Goal: Information Seeking & Learning: Learn about a topic

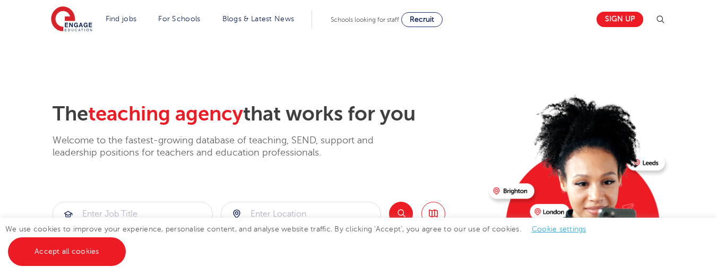
scroll to position [188, 0]
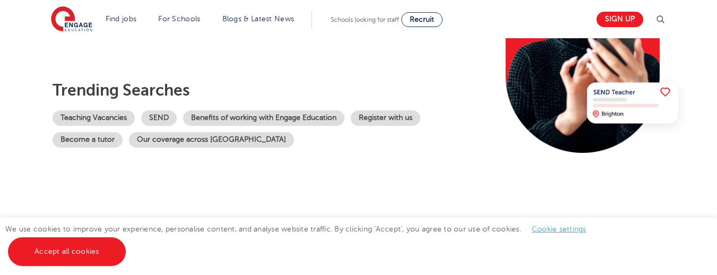
click at [50, 255] on link "Accept all cookies" at bounding box center [67, 251] width 118 height 29
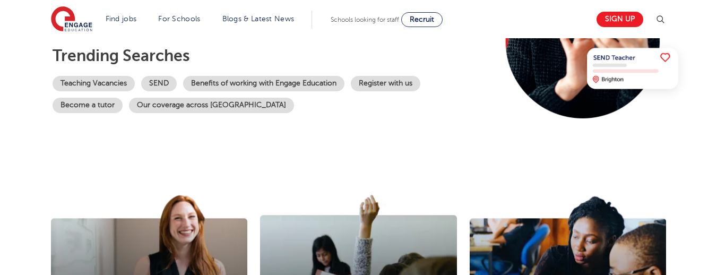
scroll to position [223, 0]
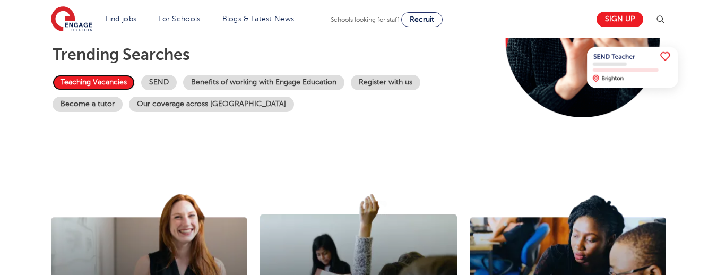
click at [77, 81] on link "Teaching Vacancies" at bounding box center [94, 82] width 82 height 15
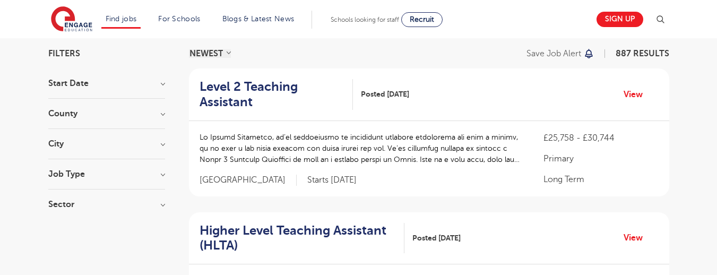
scroll to position [74, 0]
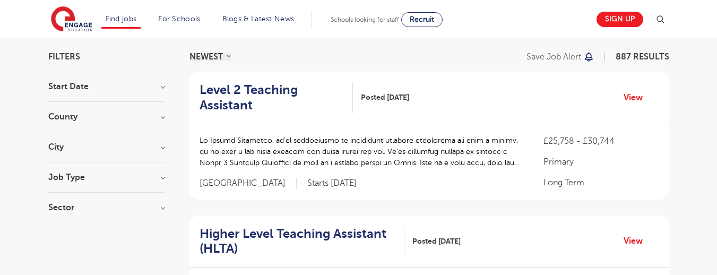
click at [66, 147] on h3 "City" at bounding box center [106, 147] width 117 height 8
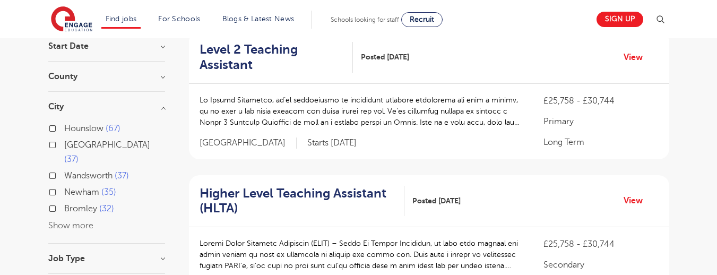
scroll to position [116, 0]
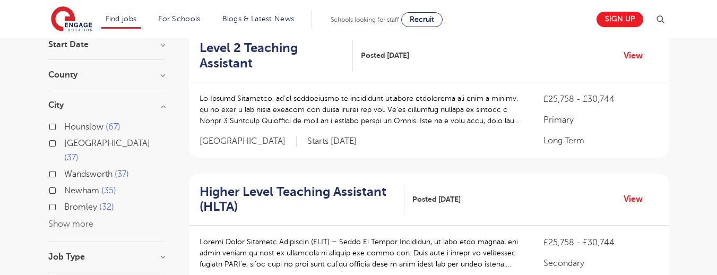
click at [63, 219] on button "Show more" at bounding box center [70, 224] width 45 height 10
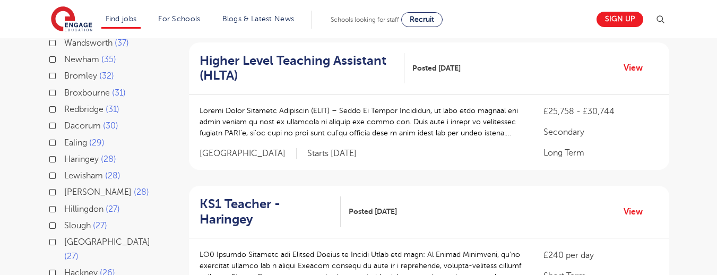
scroll to position [236, 0]
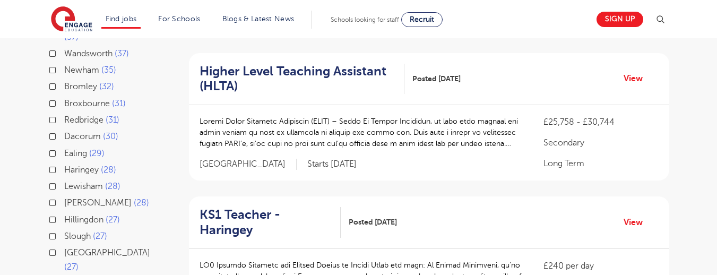
click at [64, 113] on label "Redbridge 31" at bounding box center [91, 120] width 55 height 14
click at [64, 115] on input "Redbridge 31" at bounding box center [67, 118] width 7 height 7
checkbox input "true"
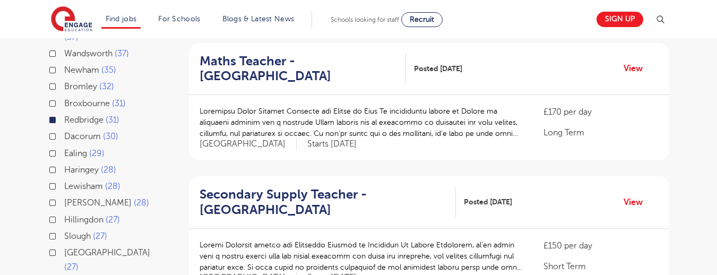
click at [266, 136] on p at bounding box center [360, 122] width 323 height 33
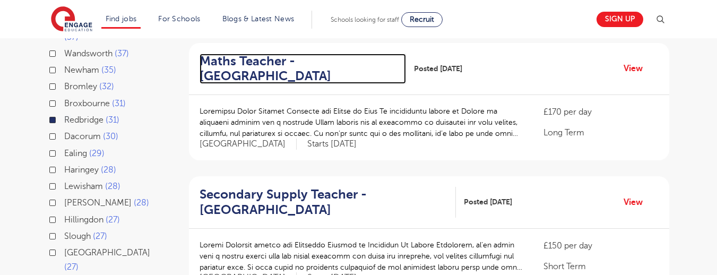
click at [235, 67] on h2 "Maths Teacher - Redbridge" at bounding box center [298, 69] width 198 height 31
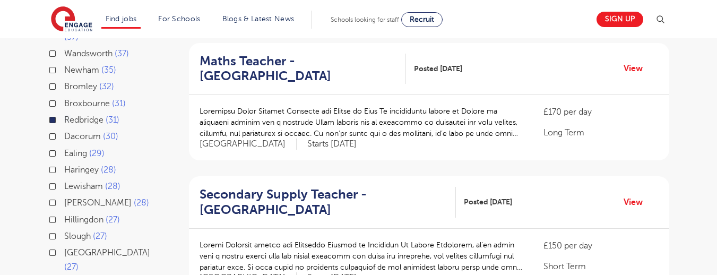
click at [64, 113] on label "Redbridge 31" at bounding box center [91, 120] width 55 height 14
click at [64, 115] on input "Redbridge 31" at bounding box center [67, 118] width 7 height 7
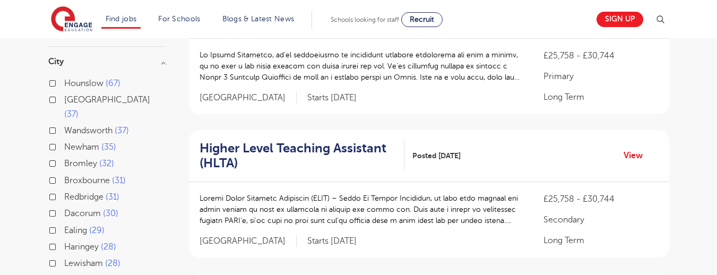
scroll to position [236, 0]
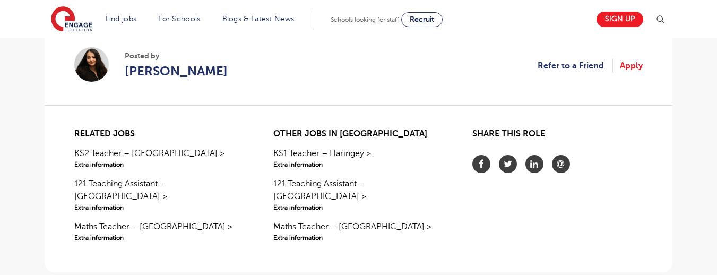
scroll to position [896, 0]
